Goal: Task Accomplishment & Management: Use online tool/utility

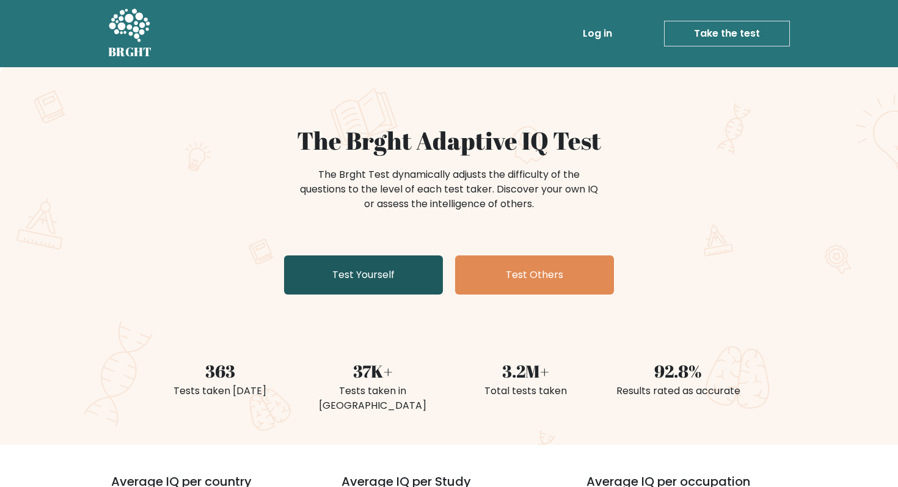
click at [389, 282] on link "Test Yourself" at bounding box center [363, 274] width 159 height 39
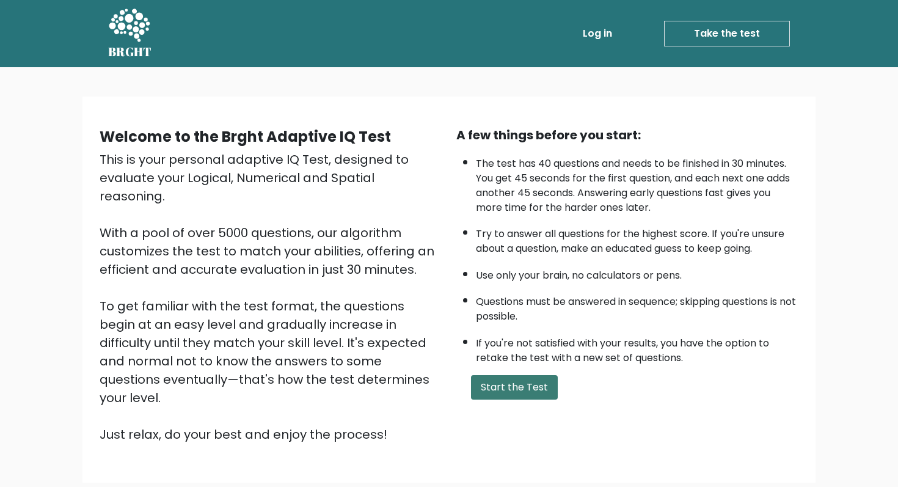
click at [509, 391] on button "Start the Test" at bounding box center [514, 387] width 87 height 24
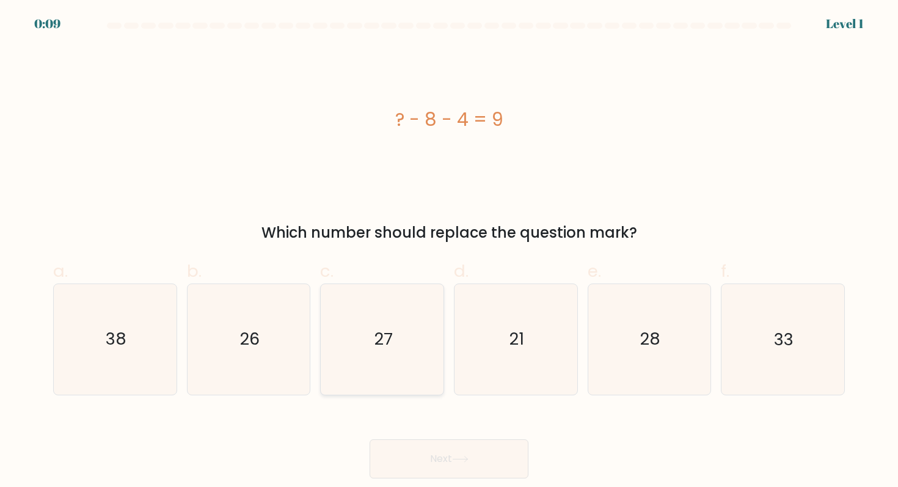
click at [381, 340] on text "27" at bounding box center [383, 339] width 18 height 23
click at [449, 252] on input "c. 27" at bounding box center [449, 248] width 1 height 8
radio input "true"
click at [434, 453] on button "Next" at bounding box center [449, 458] width 159 height 39
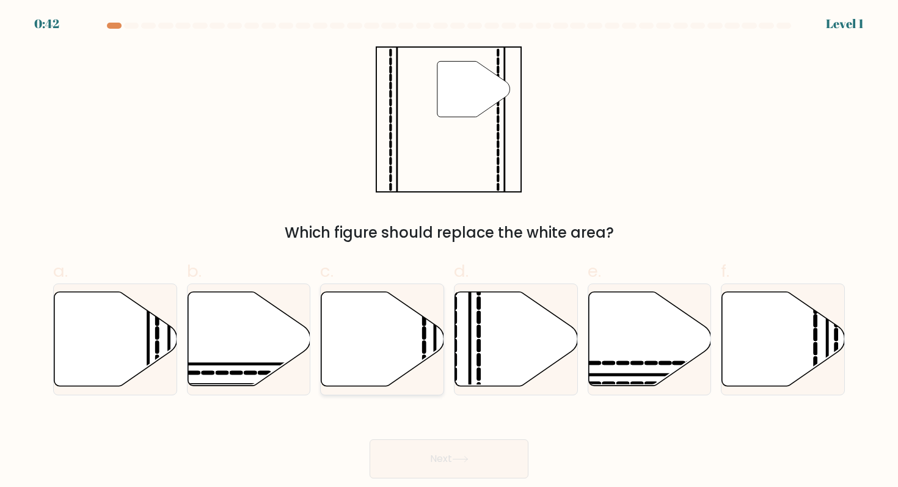
click at [380, 368] on icon at bounding box center [382, 339] width 123 height 94
click at [449, 252] on input "c." at bounding box center [449, 248] width 1 height 8
radio input "true"
click at [453, 462] on button "Next" at bounding box center [449, 458] width 159 height 39
